Goal: Task Accomplishment & Management: Manage account settings

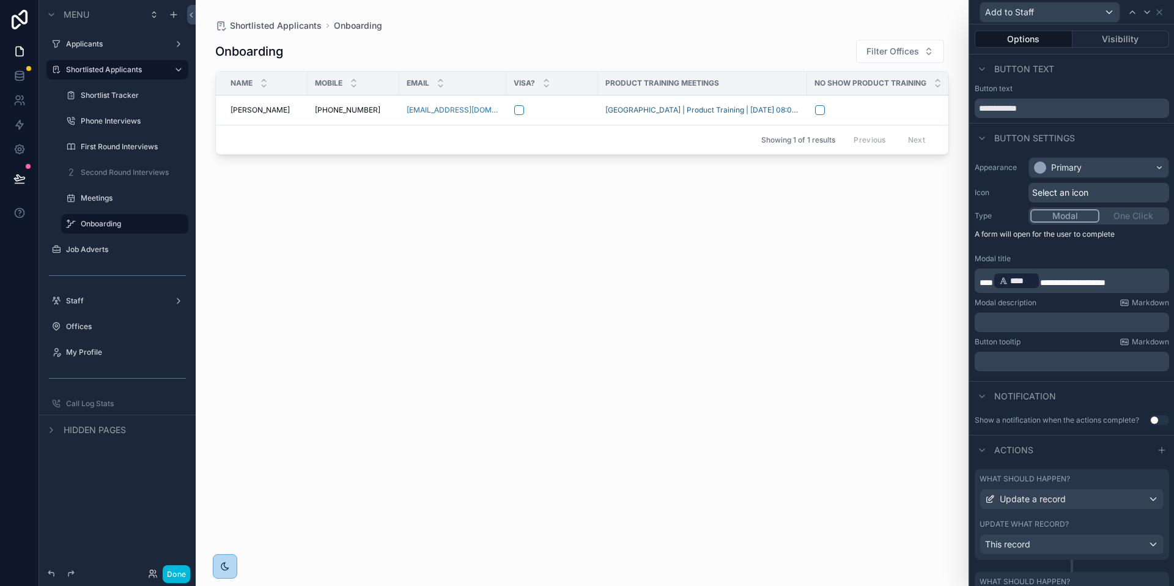
scroll to position [424, 0]
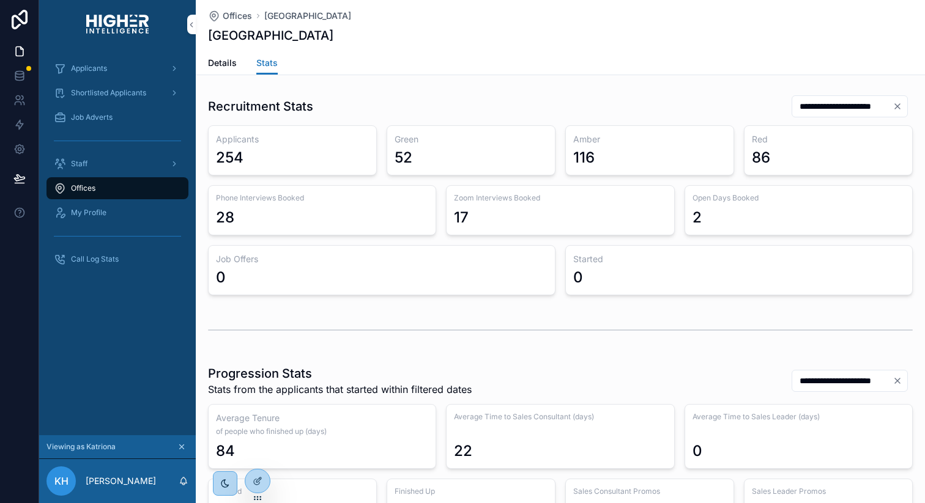
scroll to position [106, 0]
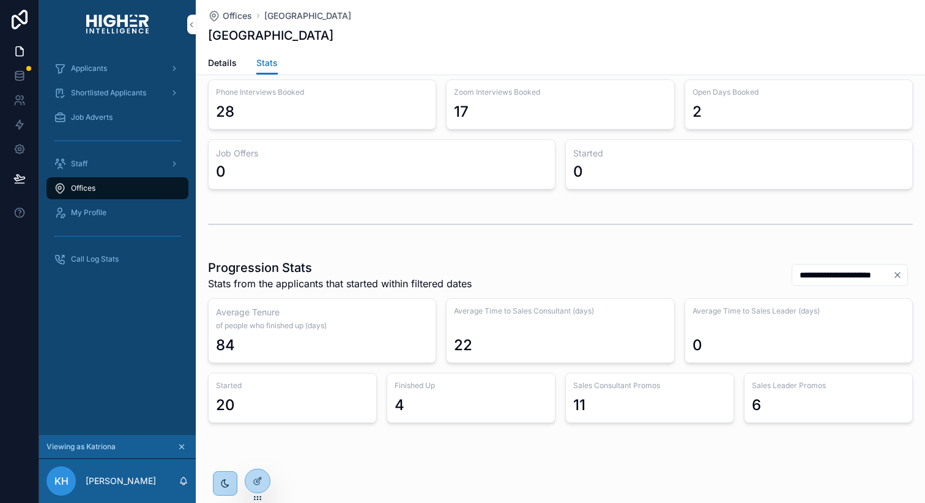
click at [94, 86] on div "Shortlisted Applicants" at bounding box center [117, 93] width 127 height 20
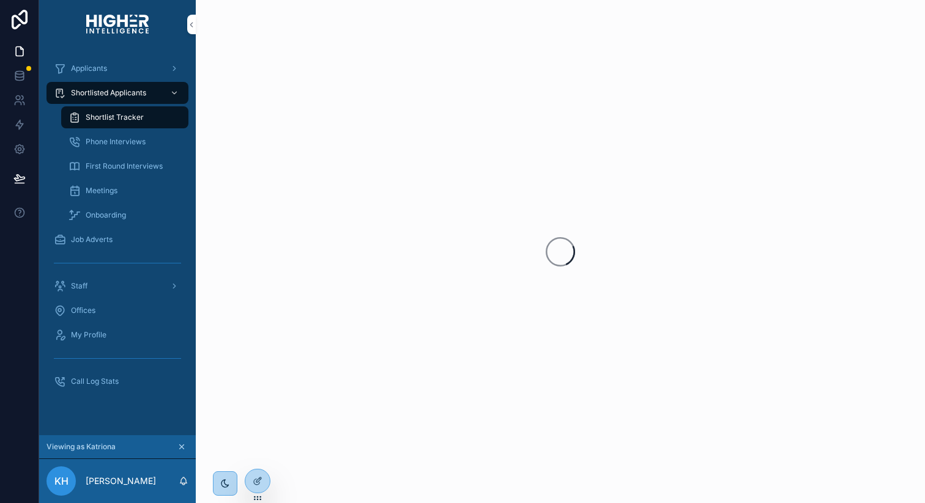
click at [102, 139] on span "Phone Interviews" at bounding box center [116, 142] width 60 height 10
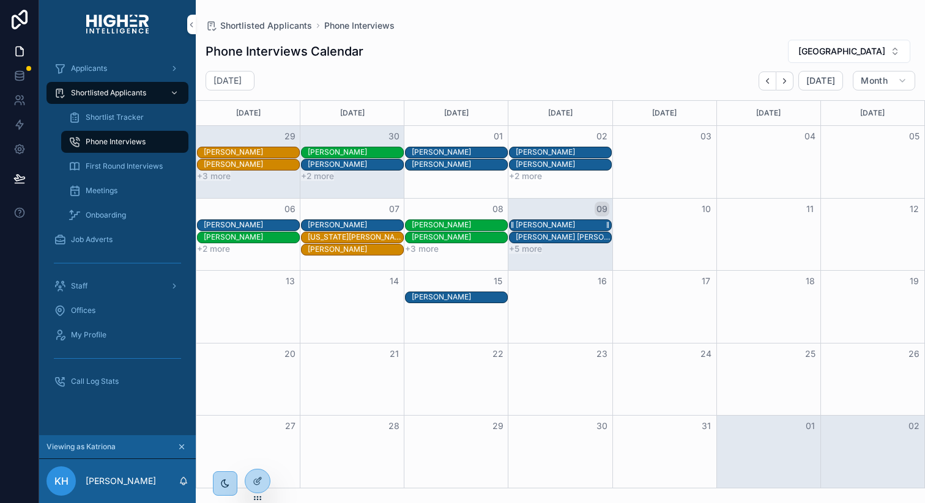
click at [542, 225] on div "[PERSON_NAME]" at bounding box center [545, 225] width 59 height 10
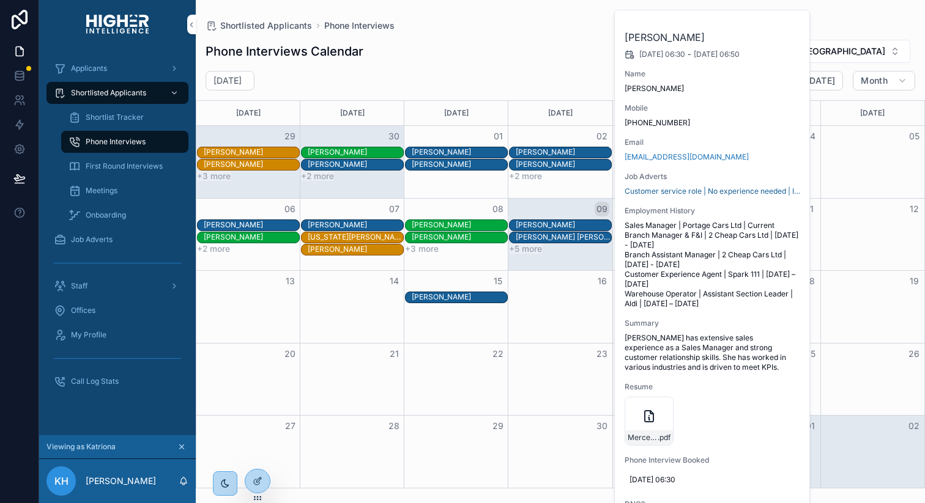
click at [543, 377] on div "Month View" at bounding box center [560, 380] width 104 height 72
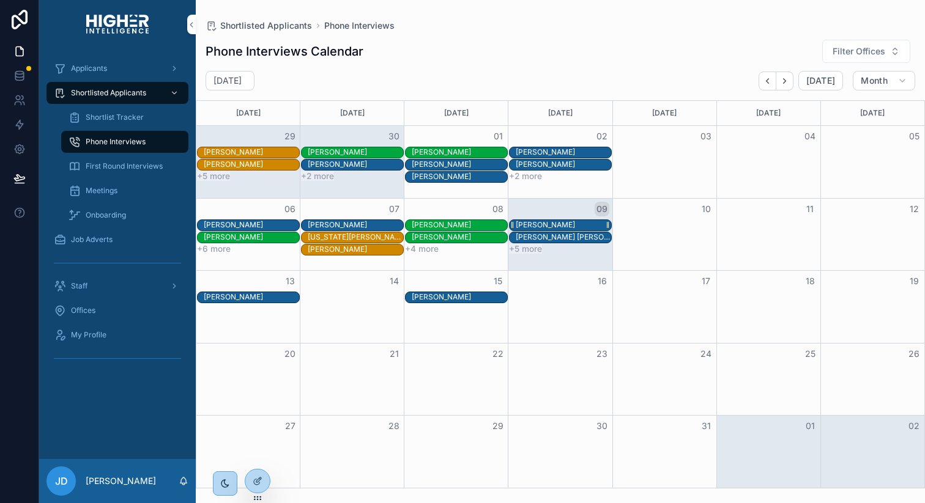
click at [546, 222] on div "[PERSON_NAME]" at bounding box center [545, 225] width 59 height 10
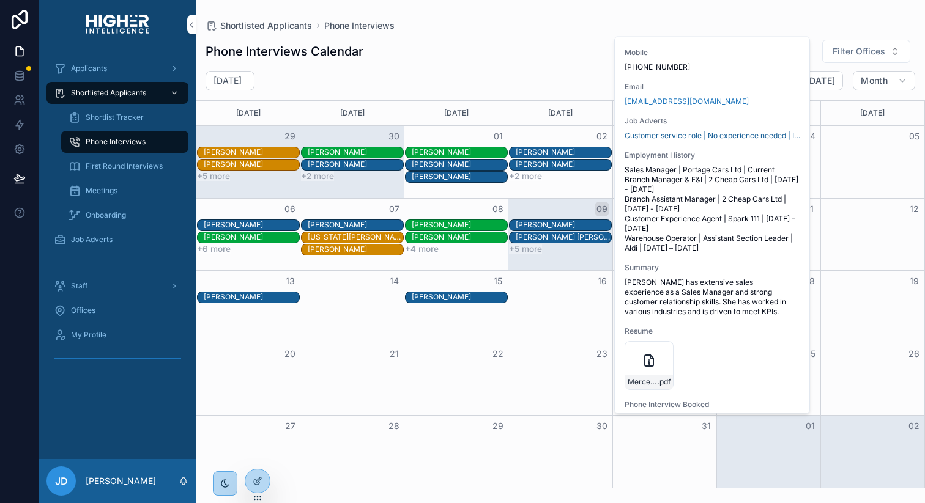
scroll to position [256, 0]
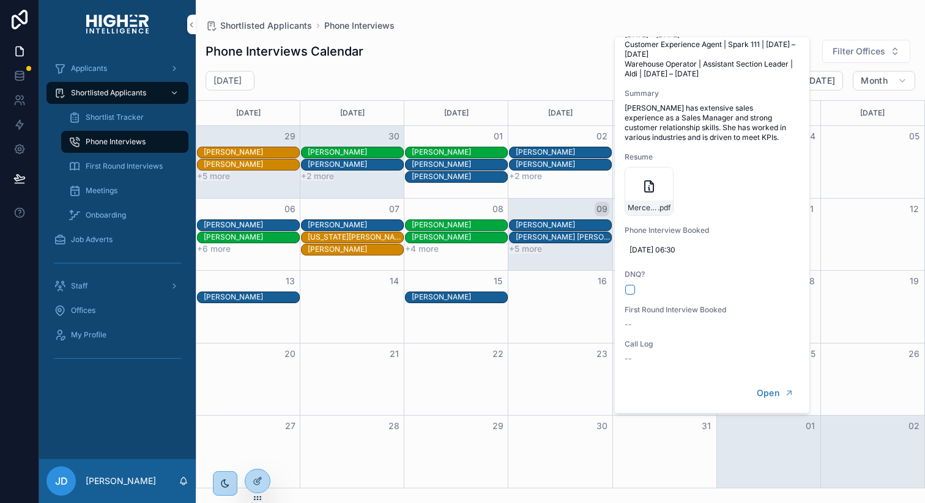
click at [574, 384] on div "Month View" at bounding box center [560, 380] width 104 height 72
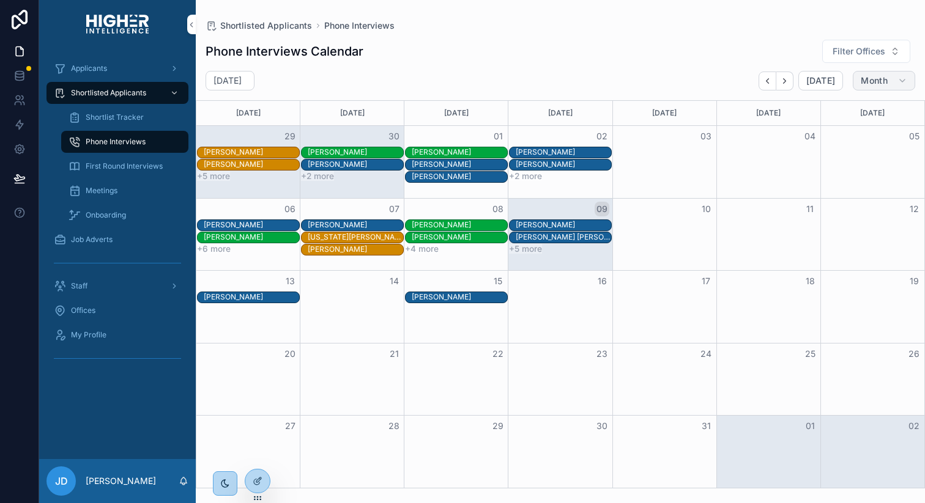
click at [880, 86] on button "Month" at bounding box center [884, 81] width 62 height 20
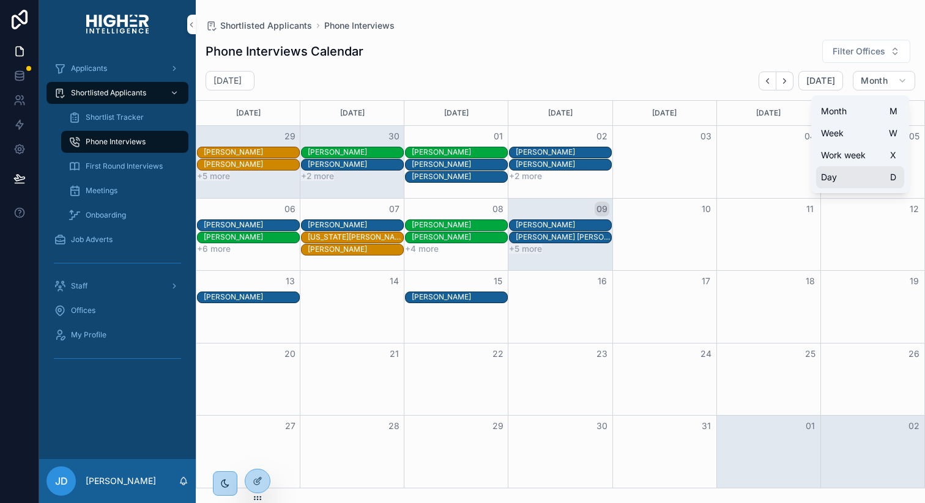
click at [843, 182] on button "Day D" at bounding box center [860, 177] width 88 height 22
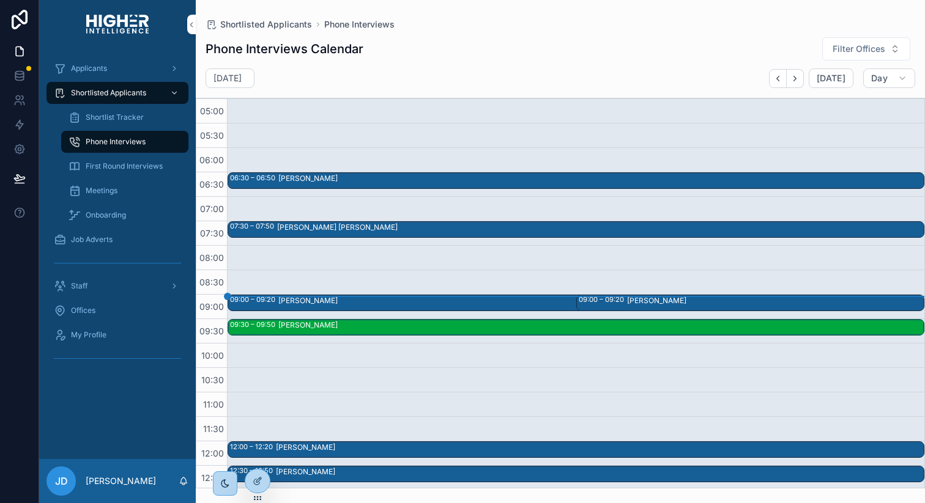
scroll to position [245, 0]
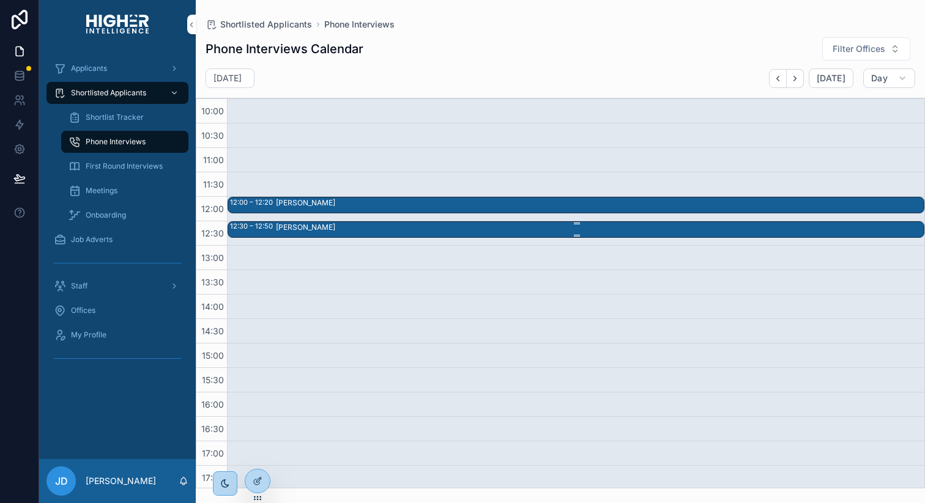
click at [479, 226] on div "Brooke Wynne" at bounding box center [599, 229] width 647 height 14
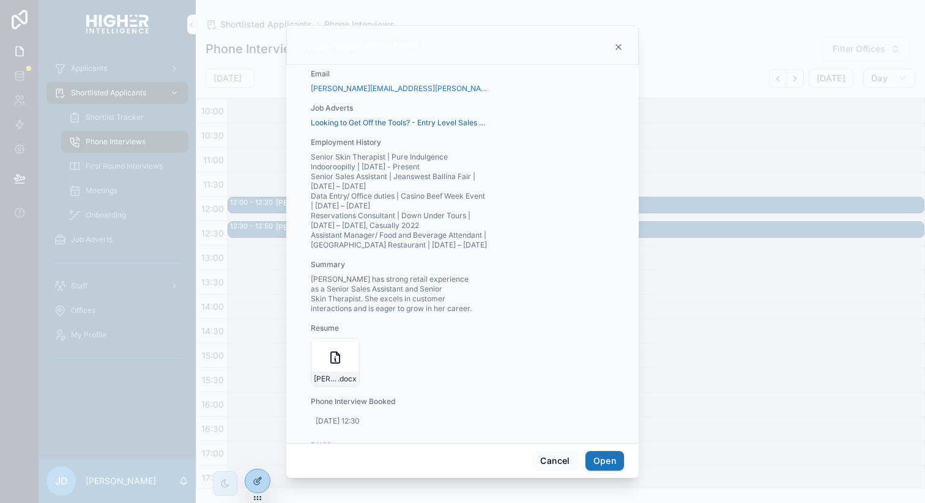
scroll to position [248, 0]
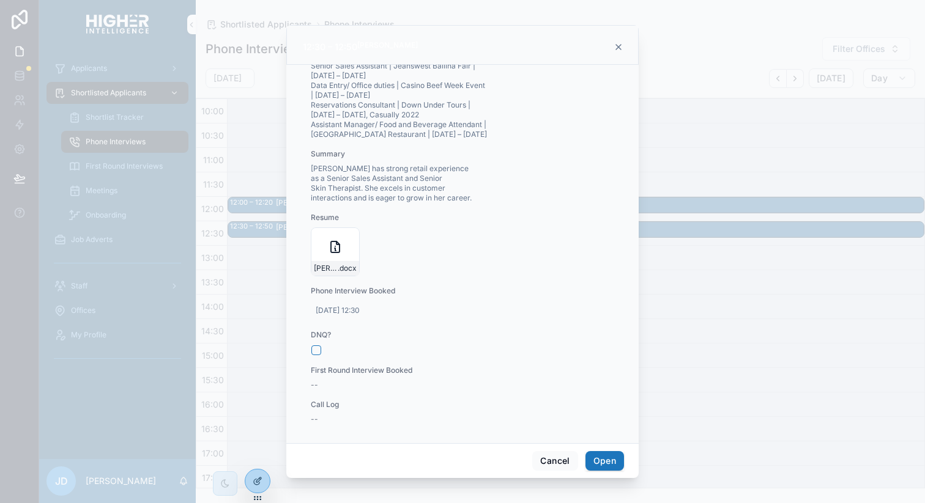
click at [618, 47] on icon "scrollable content" at bounding box center [618, 47] width 5 height 5
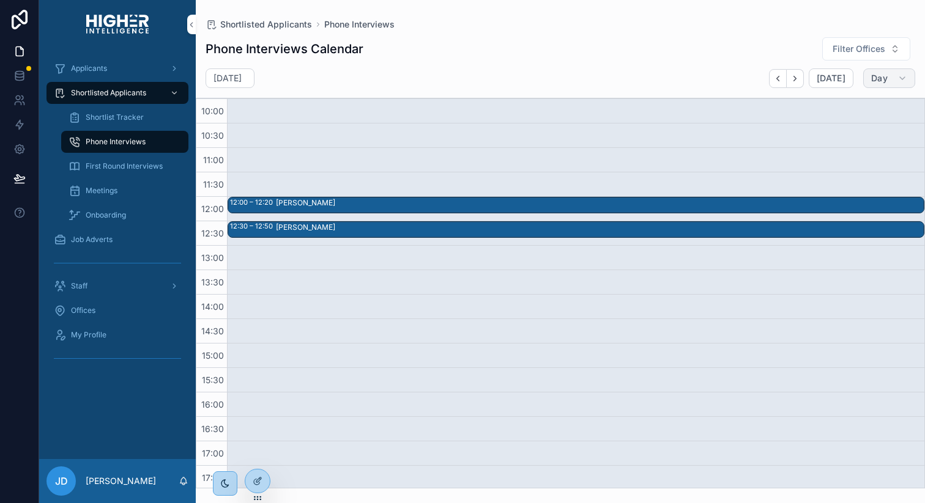
click at [887, 79] on span "Day" at bounding box center [879, 78] width 17 height 11
click at [840, 109] on span "Month" at bounding box center [834, 109] width 26 height 12
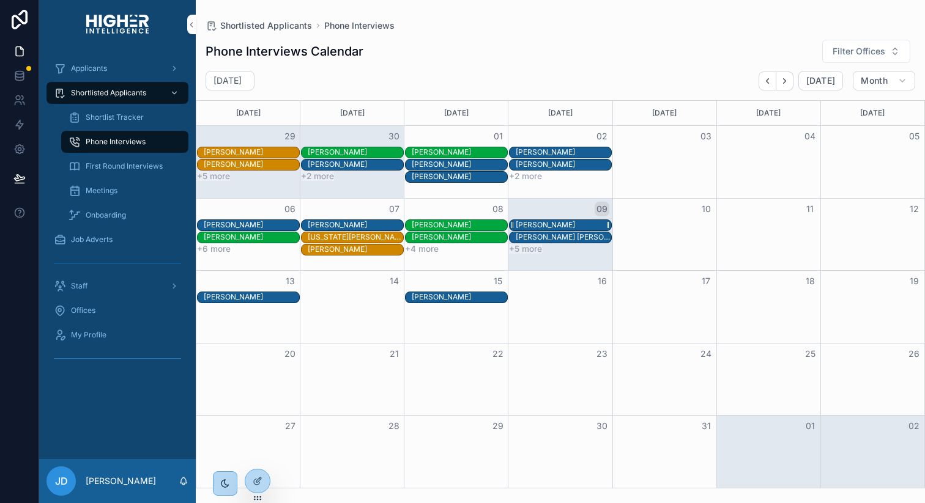
click at [542, 224] on div "[PERSON_NAME]" at bounding box center [545, 225] width 59 height 10
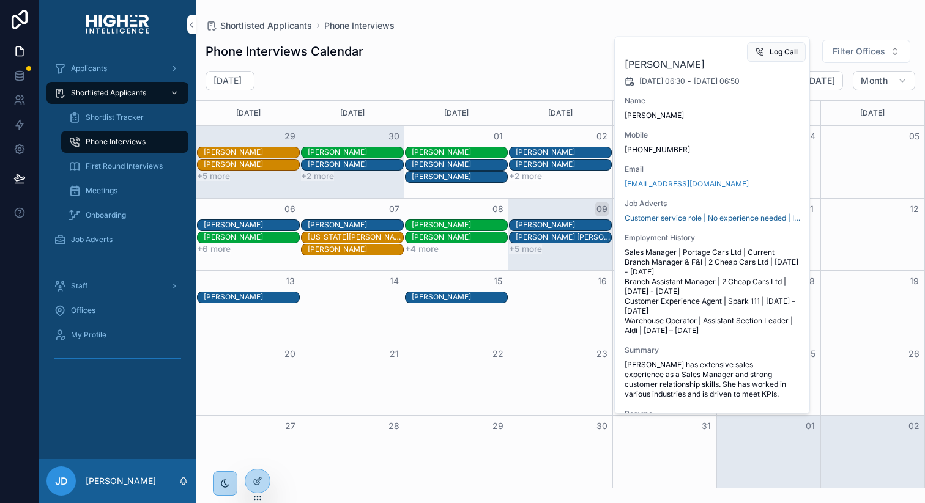
scroll to position [256, 0]
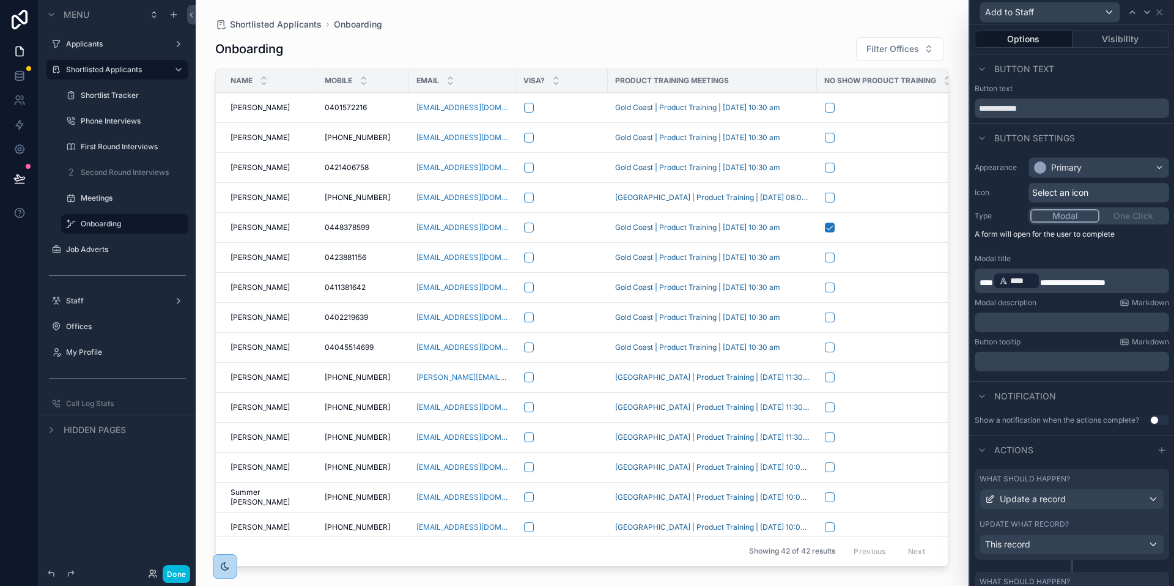
scroll to position [424, 0]
